Goal: Information Seeking & Learning: Learn about a topic

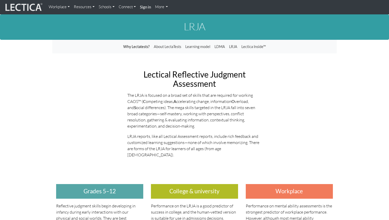
scroll to position [70, 0]
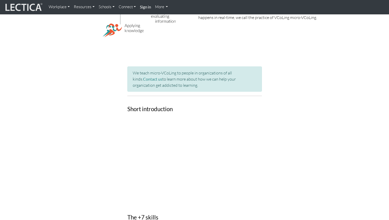
scroll to position [227, 0]
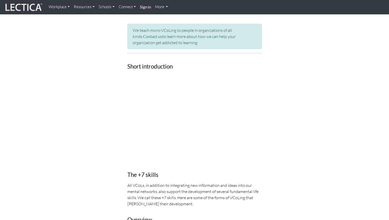
drag, startPoint x: 201, startPoint y: 161, endPoint x: 197, endPoint y: 143, distance: 18.2
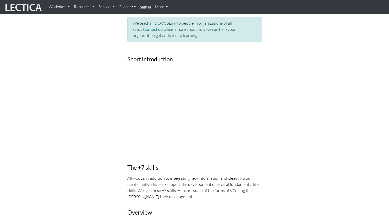
scroll to position [234, 0]
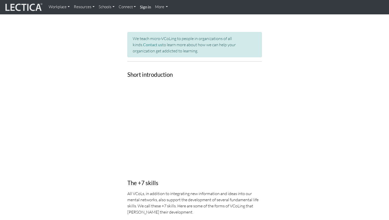
scroll to position [219, 0]
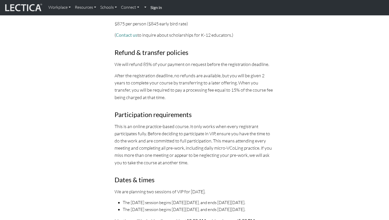
scroll to position [1663, 0]
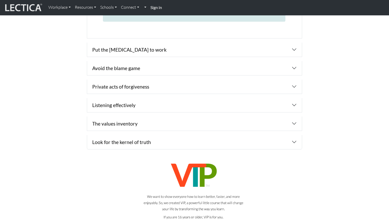
scroll to position [747, 0]
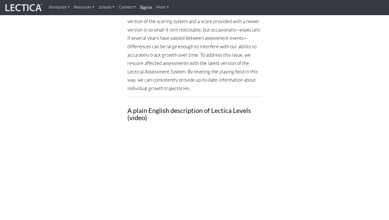
scroll to position [473, 0]
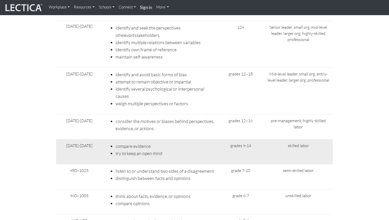
scroll to position [2364, 0]
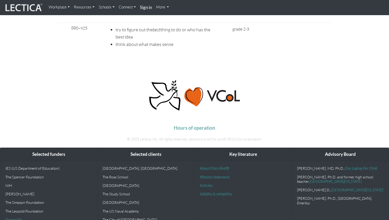
click at [21, 7] on img at bounding box center [23, 8] width 38 height 10
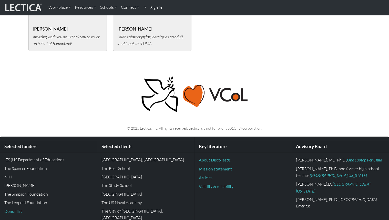
scroll to position [1195, 0]
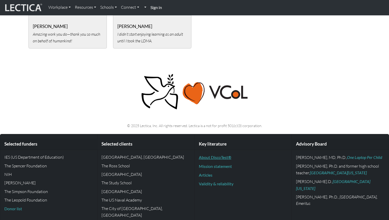
click at [215, 154] on link "About DiscoTest®" at bounding box center [215, 156] width 33 height 5
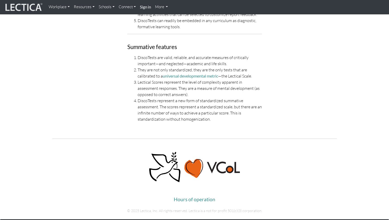
scroll to position [1207, 0]
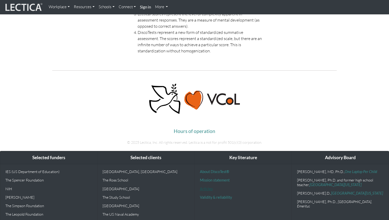
click at [208, 186] on link "Articles" at bounding box center [206, 188] width 13 height 4
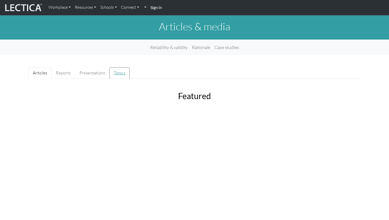
click at [117, 71] on link "Topics" at bounding box center [119, 73] width 20 height 12
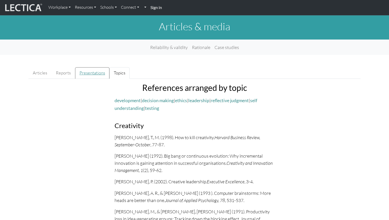
click at [99, 76] on link "Presentations" at bounding box center [92, 73] width 34 height 12
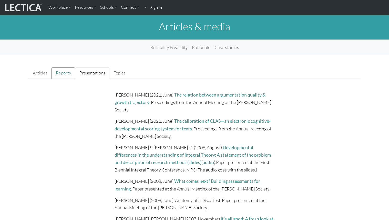
click at [66, 76] on link "Reports" at bounding box center [63, 73] width 24 height 12
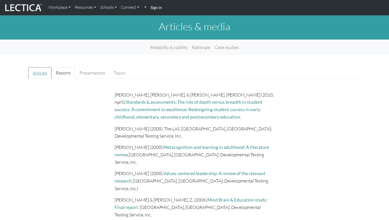
click at [45, 73] on link "Articles" at bounding box center [39, 73] width 23 height 12
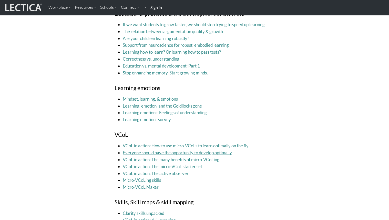
scroll to position [678, 0]
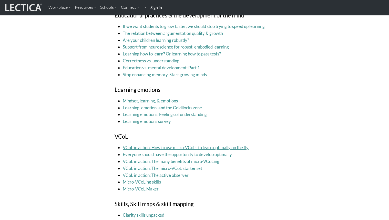
click at [192, 148] on link "VCoL in action: How to use micro-VCoLs to learn optimally on the fly" at bounding box center [186, 146] width 126 height 5
